Goal: Task Accomplishment & Management: Use online tool/utility

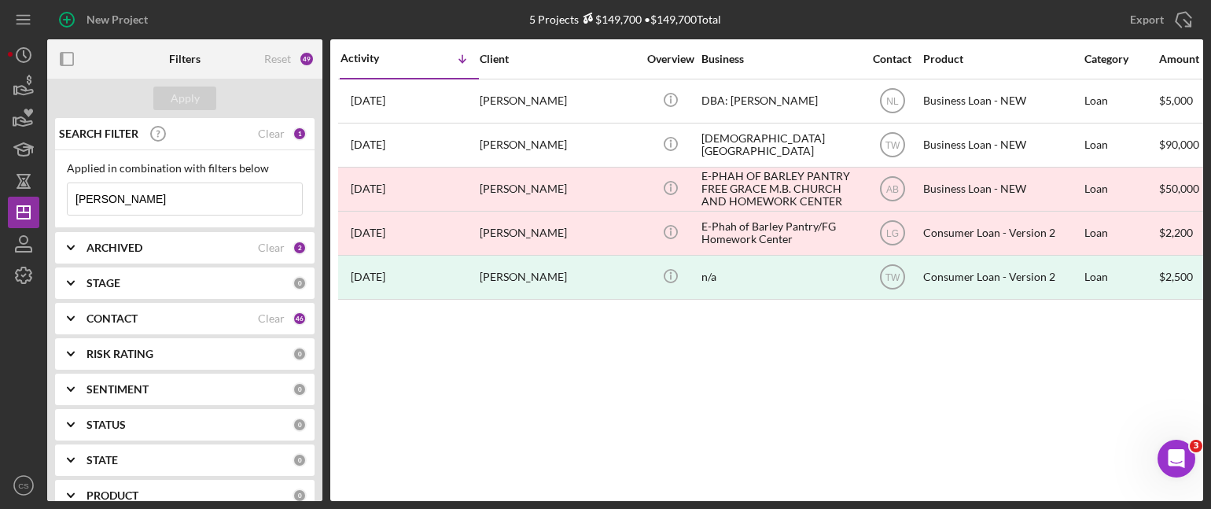
click at [228, 199] on input "[PERSON_NAME]" at bounding box center [185, 198] width 234 height 31
drag, startPoint x: 164, startPoint y: 205, endPoint x: -2, endPoint y: 169, distance: 169.9
click at [0, 169] on html "New Project 5 Projects $149,700 • $149,700 Total [PERSON_NAME] Export Icon/Expo…" at bounding box center [605, 254] width 1211 height 509
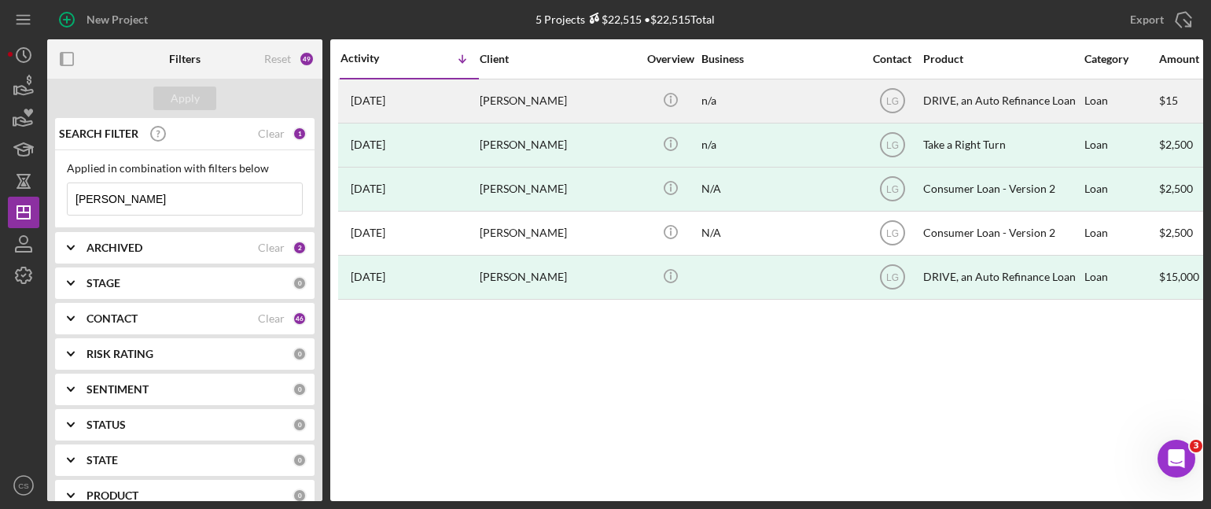
type input "[PERSON_NAME]"
click at [364, 100] on time "[DATE]" at bounding box center [368, 100] width 35 height 13
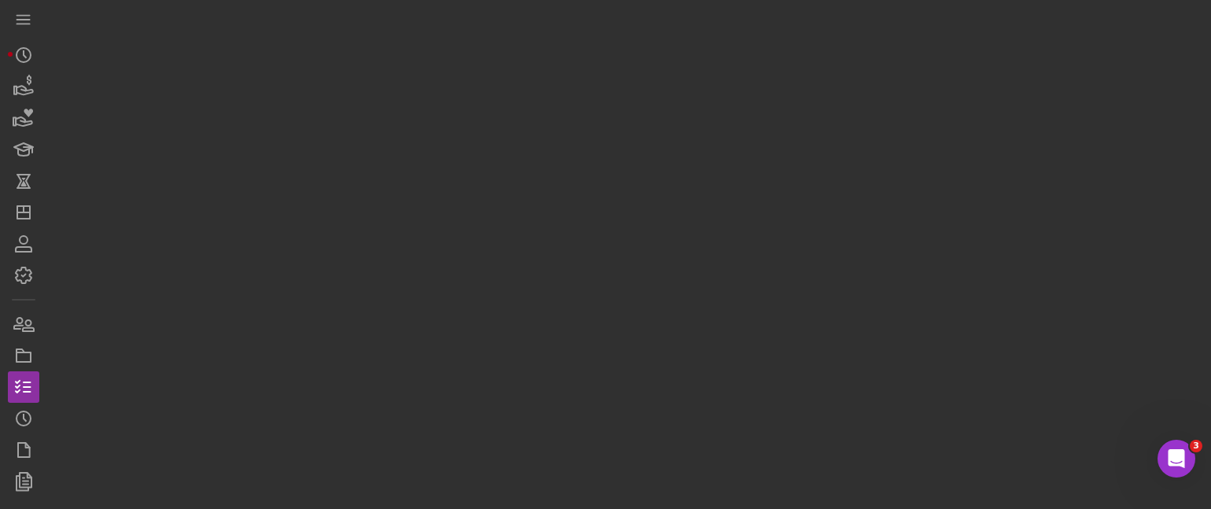
click at [364, 100] on div at bounding box center [625, 250] width 1156 height 501
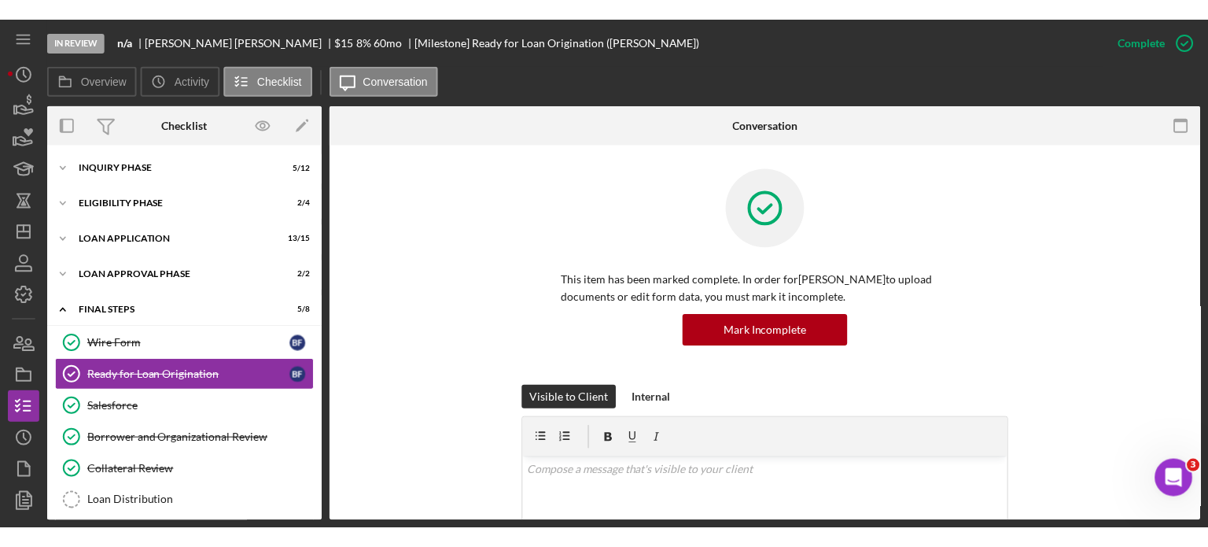
scroll to position [41, 0]
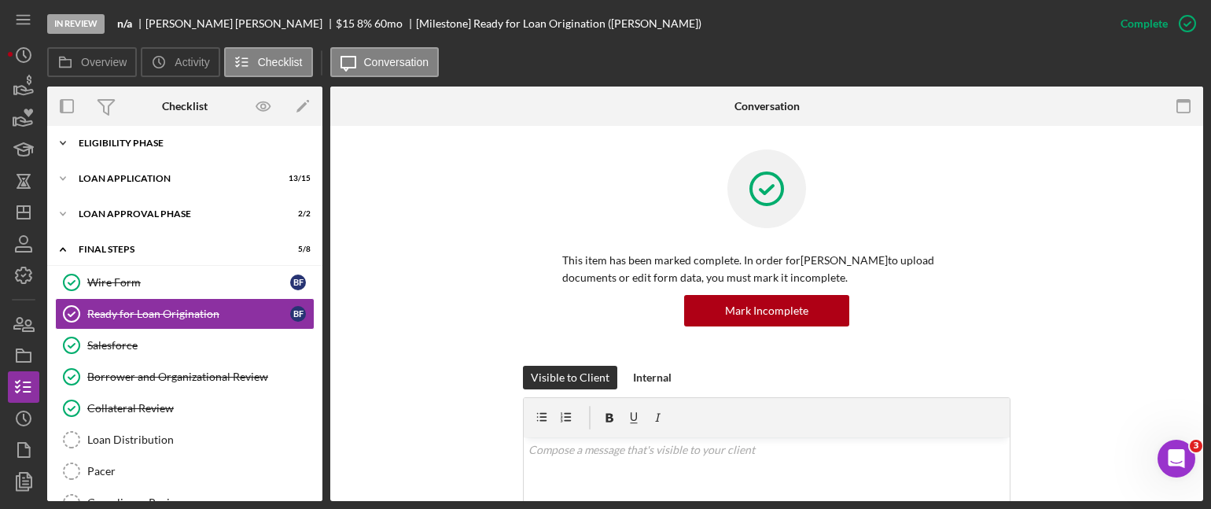
click at [64, 138] on icon "Icon/Expander" at bounding box center [62, 142] width 31 height 31
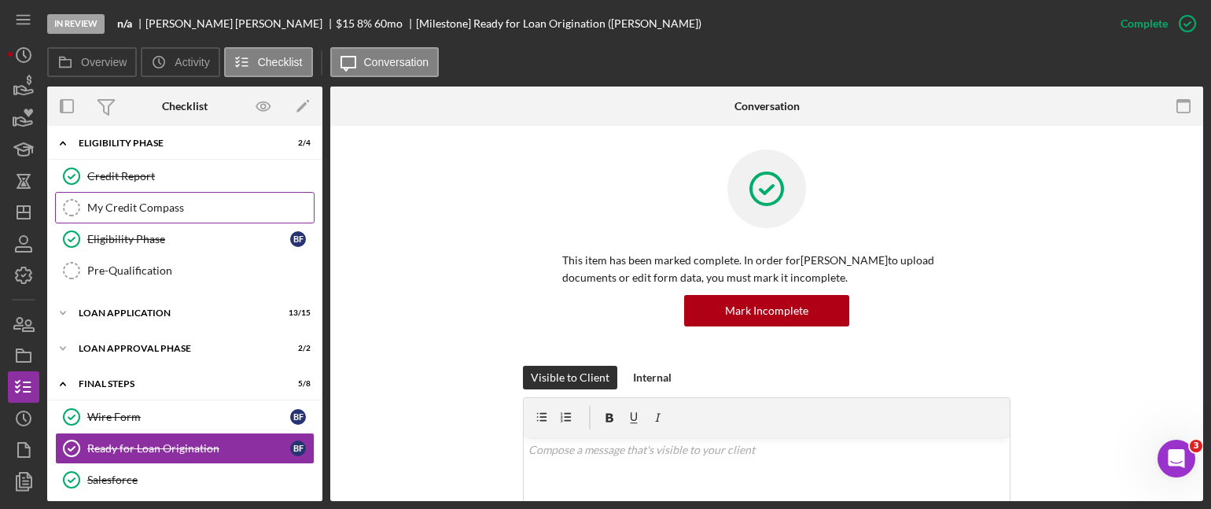
click at [104, 207] on div "My Credit Compass" at bounding box center [200, 207] width 227 height 13
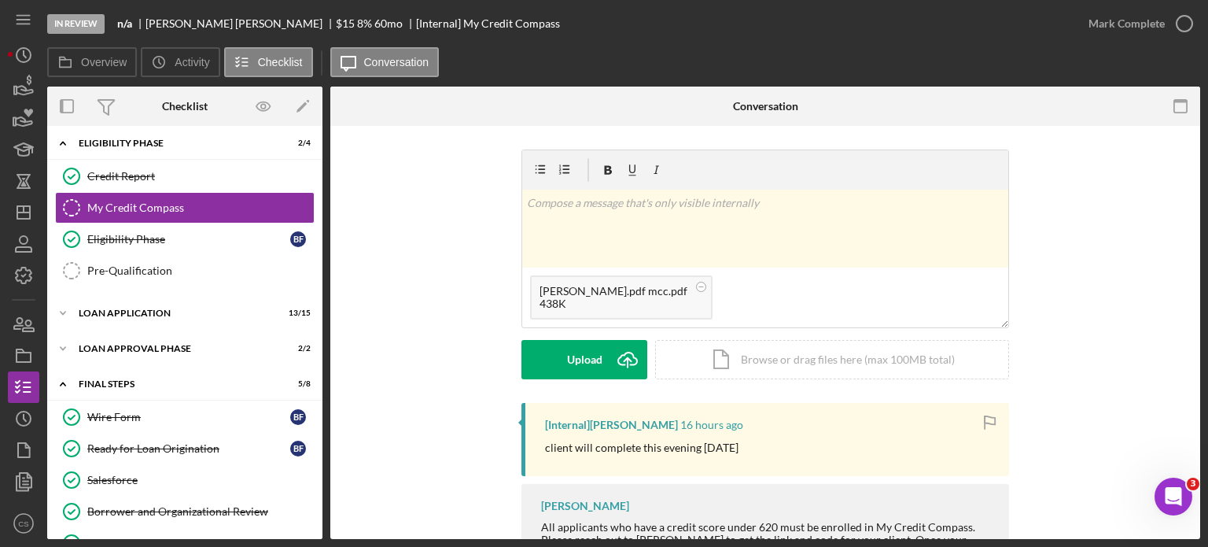
click at [1102, 279] on div "v Color teal Color pink Remove color Add row above Add row below Add column bef…" at bounding box center [765, 275] width 823 height 253
click at [622, 361] on icon "Icon/Upload" at bounding box center [627, 359] width 39 height 39
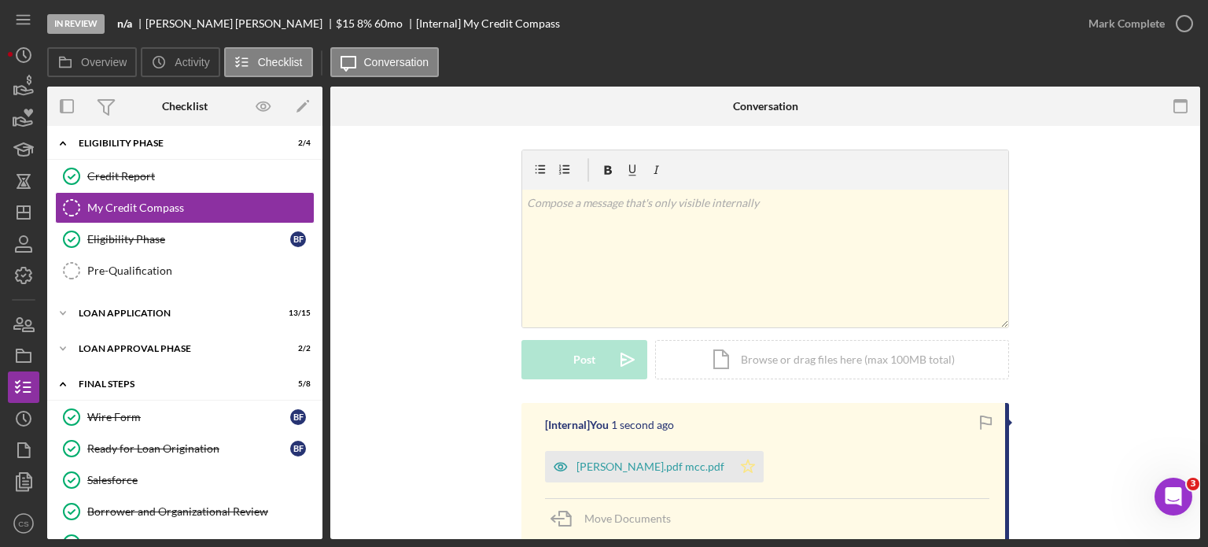
click at [742, 464] on polygon "button" at bounding box center [748, 465] width 13 height 13
click at [1112, 345] on div "v Color teal Color pink Remove color Add row above Add row below Add column bef…" at bounding box center [765, 275] width 823 height 253
click at [1189, 22] on icon "button" at bounding box center [1184, 23] width 39 height 39
